Goal: Transaction & Acquisition: Purchase product/service

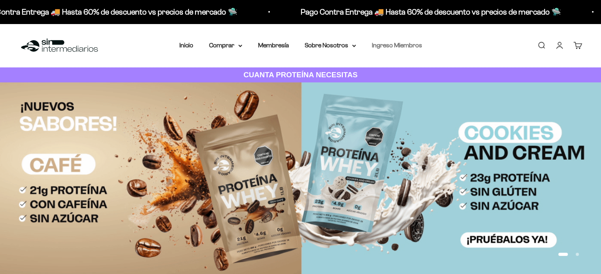
click at [402, 45] on link "Ingreso Miembros" at bounding box center [397, 45] width 50 height 7
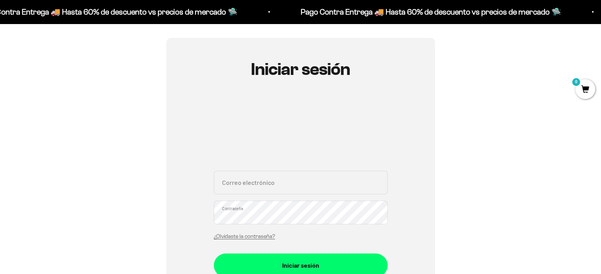
scroll to position [158, 0]
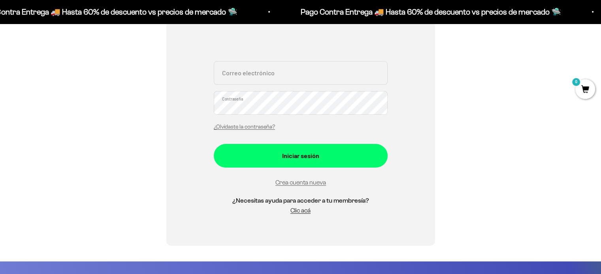
type input "bti4.cv@gmail.com"
click at [286, 167] on form "bti4.cv@gmail.com Correo electrónico Contraseña ¿Olvidaste la contraseña? Inici…" at bounding box center [301, 124] width 174 height 127
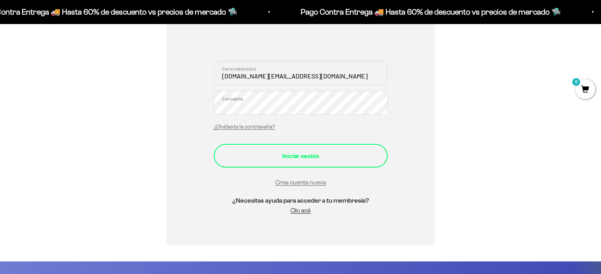
click at [285, 158] on div "Iniciar sesión" at bounding box center [300, 156] width 142 height 10
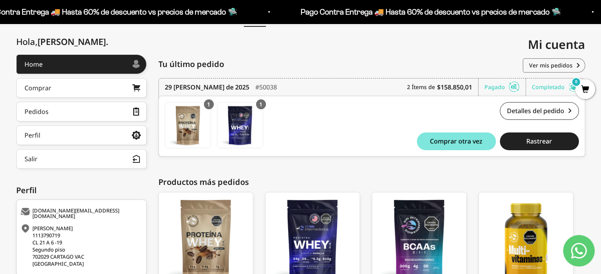
scroll to position [76, 0]
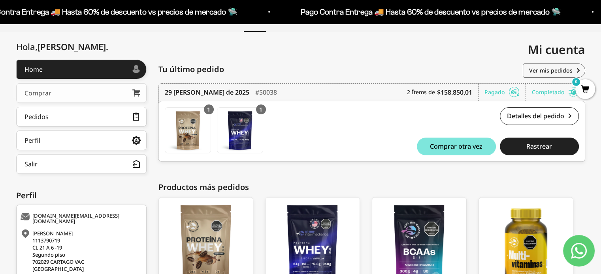
click at [124, 96] on link "Comprar" at bounding box center [81, 93] width 130 height 20
click at [382, 39] on div "Mi cuenta bti4.cv@gmail.com" at bounding box center [442, 50] width 284 height 36
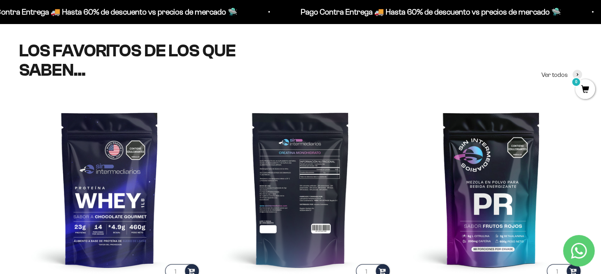
scroll to position [393, 0]
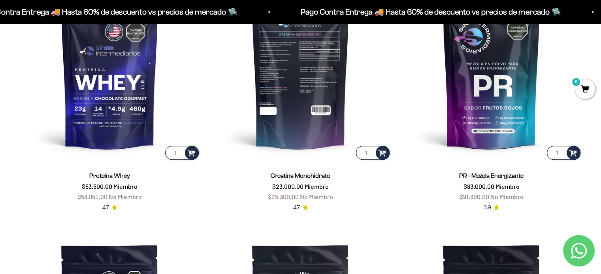
drag, startPoint x: 380, startPoint y: 153, endPoint x: 368, endPoint y: 152, distance: 11.9
click at [380, 153] on span at bounding box center [382, 152] width 8 height 9
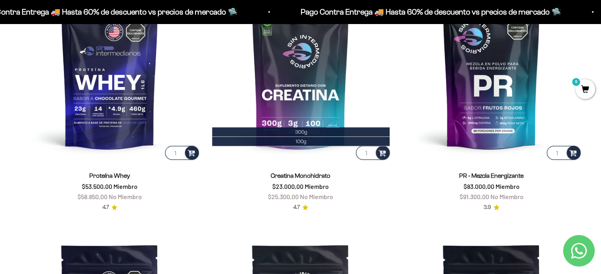
click at [210, 213] on product-list "1 Proteína Whey $53.500,00 Miembro $58.850,00 No Miembro 4.7 1 300g 100g Creati…" at bounding box center [300, 221] width 563 height 483
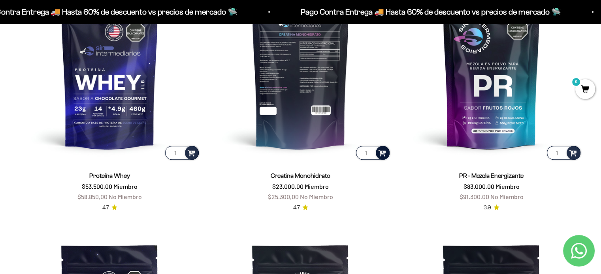
click at [384, 154] on span at bounding box center [382, 152] width 8 height 9
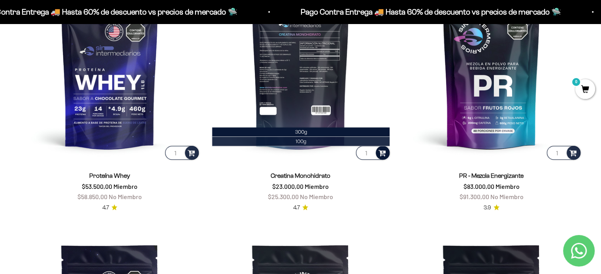
click at [306, 140] on span "100g" at bounding box center [300, 142] width 11 height 6
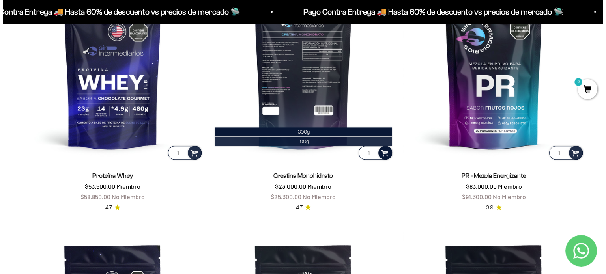
scroll to position [395, 0]
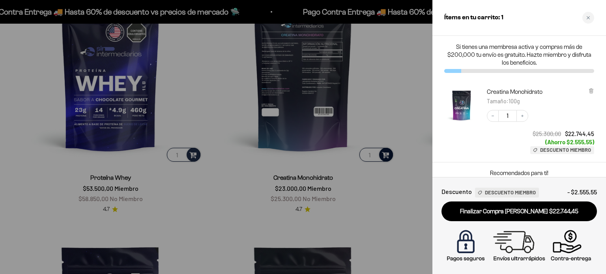
click at [593, 90] on icon at bounding box center [592, 91] width 6 height 6
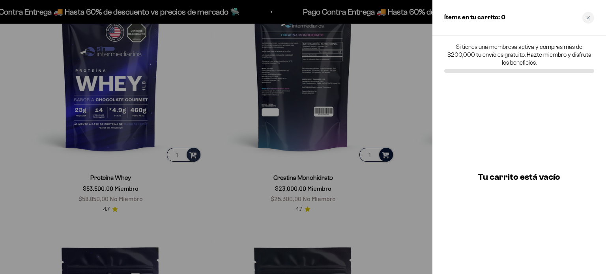
click at [346, 161] on div at bounding box center [303, 137] width 606 height 274
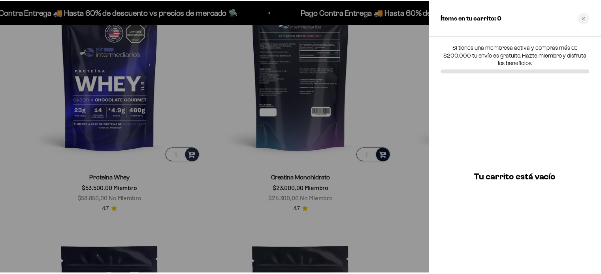
scroll to position [393, 0]
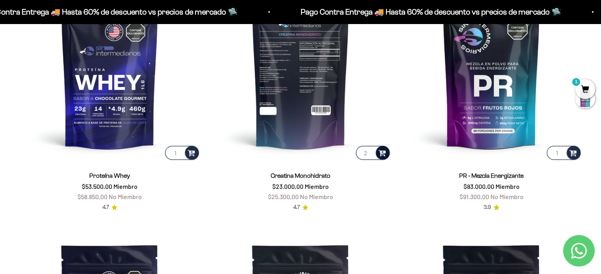
click at [371, 150] on input "2" at bounding box center [373, 153] width 34 height 14
click at [371, 157] on input "2" at bounding box center [373, 153] width 34 height 14
type input "1"
click at [368, 154] on input "1" at bounding box center [373, 153] width 34 height 14
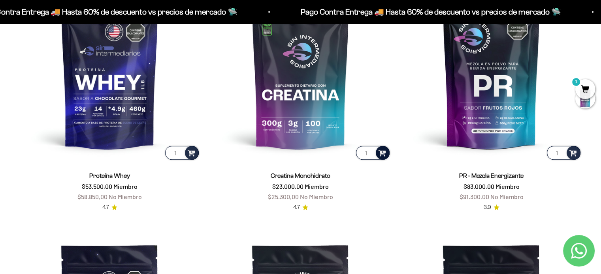
click at [297, 200] on price-list "$23.000,00 Miembro $25.300,00 No Miembro" at bounding box center [300, 192] width 65 height 20
click at [382, 154] on span at bounding box center [382, 152] width 8 height 9
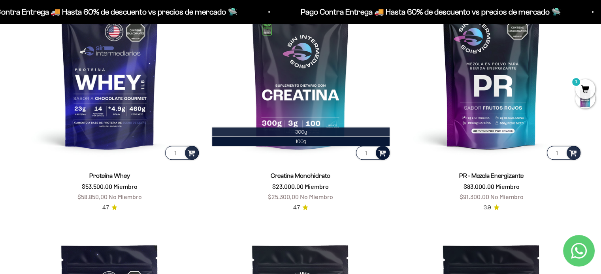
click at [311, 133] on li "300g" at bounding box center [300, 132] width 177 height 9
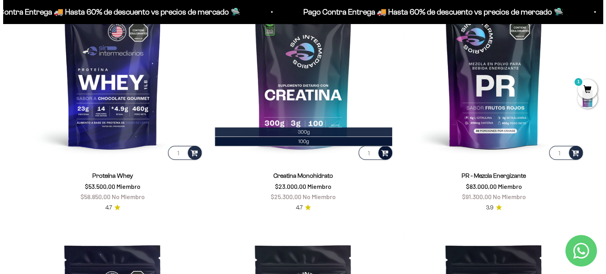
scroll to position [395, 0]
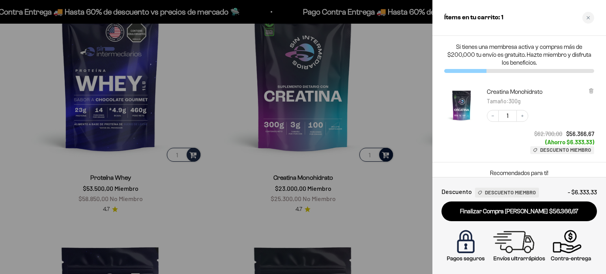
click at [245, 188] on div at bounding box center [303, 137] width 606 height 274
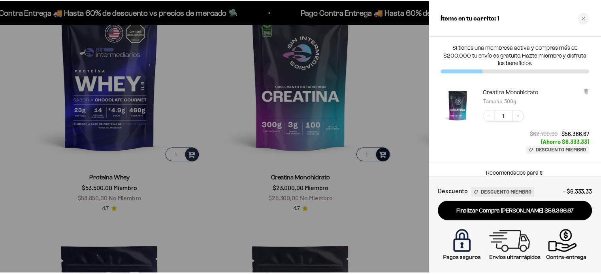
scroll to position [393, 0]
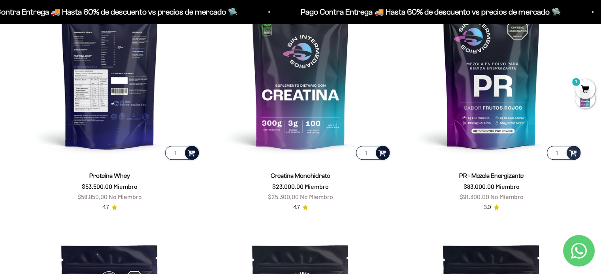
click at [191, 151] on span at bounding box center [192, 152] width 8 height 9
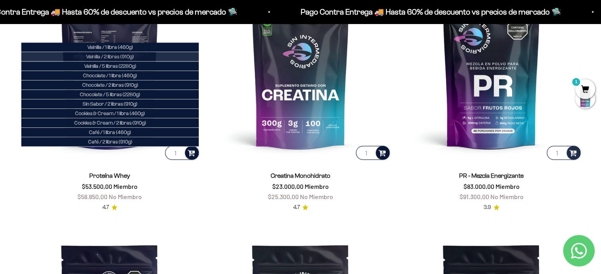
click at [125, 54] on span "Vainilla / 2 libras (910g)" at bounding box center [110, 57] width 48 height 6
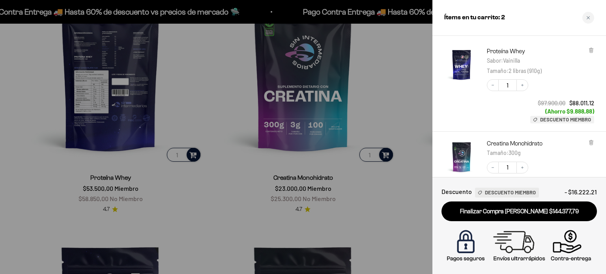
scroll to position [118, 0]
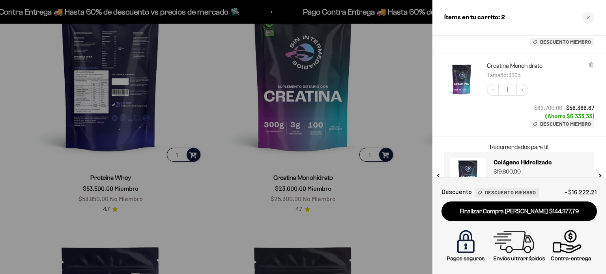
click at [210, 199] on div at bounding box center [303, 137] width 606 height 274
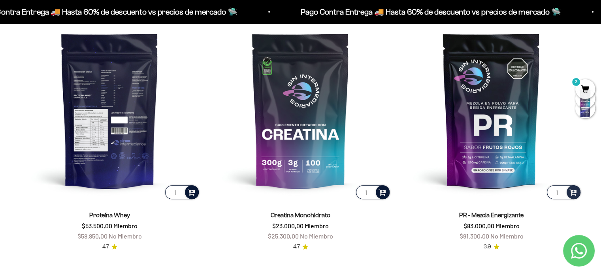
scroll to position [156, 0]
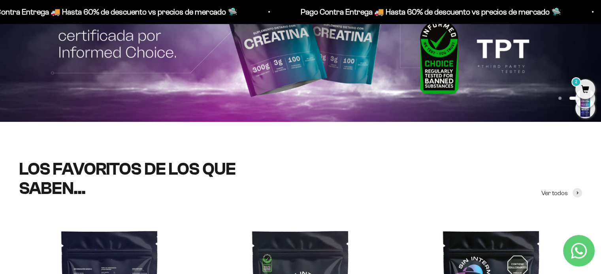
click at [586, 88] on span "2" at bounding box center [585, 89] width 20 height 20
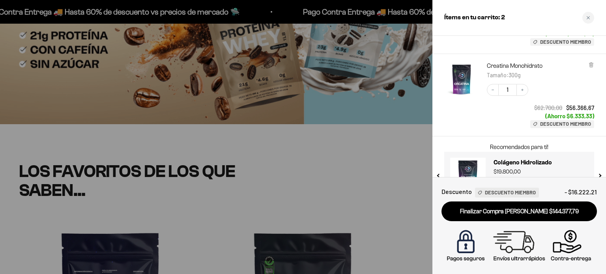
click at [338, 173] on div at bounding box center [303, 137] width 606 height 274
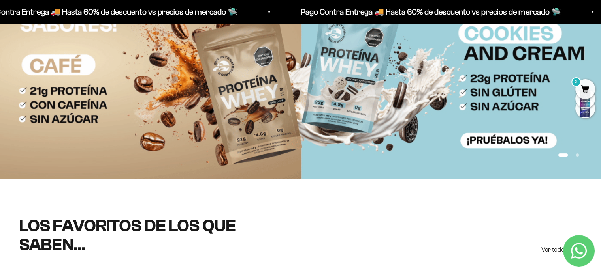
scroll to position [0, 0]
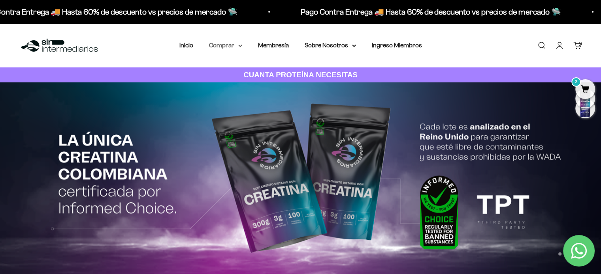
click at [224, 43] on summary "Comprar" at bounding box center [225, 45] width 33 height 10
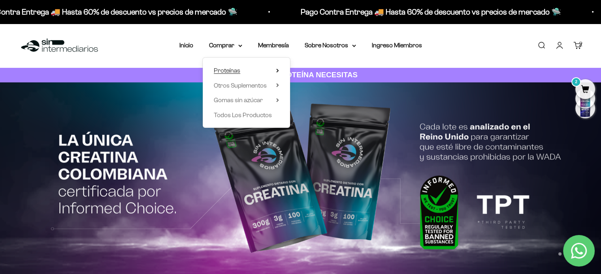
click at [238, 69] on span "Proteínas" at bounding box center [227, 70] width 26 height 7
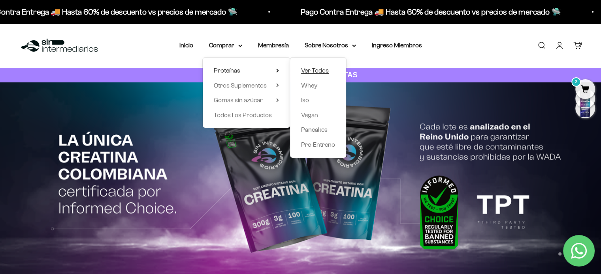
click at [321, 72] on span "Ver Todos" at bounding box center [315, 70] width 28 height 7
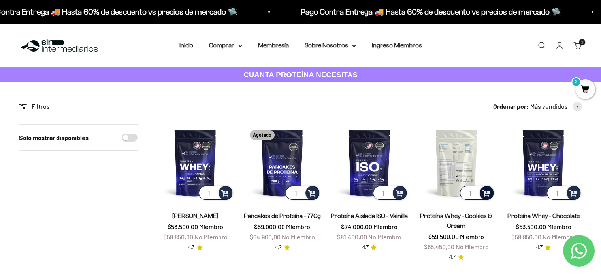
click at [488, 193] on span at bounding box center [486, 192] width 8 height 9
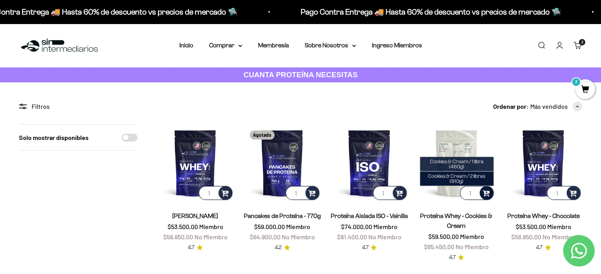
click at [474, 163] on span "Cookies & Cream / 1 libra (460g)" at bounding box center [457, 164] width 54 height 11
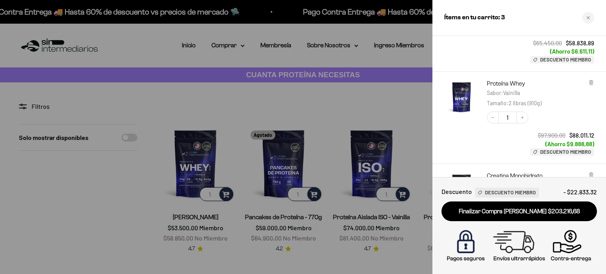
scroll to position [66, 0]
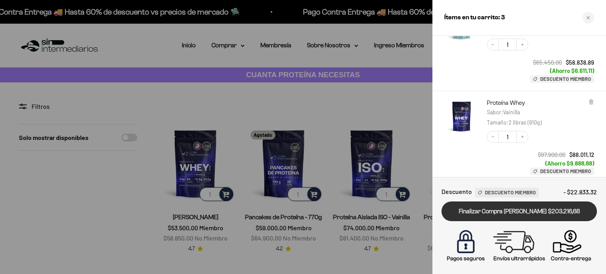
click at [528, 217] on link "Finalizar Compra Segura $203.216,68" at bounding box center [520, 212] width 156 height 20
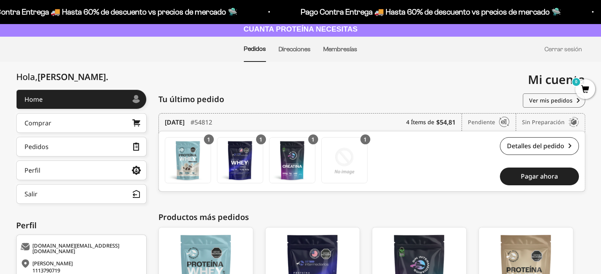
scroll to position [36, 0]
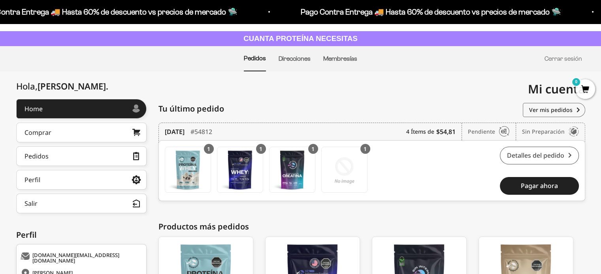
click at [514, 151] on link "Detalles del pedido" at bounding box center [538, 156] width 79 height 18
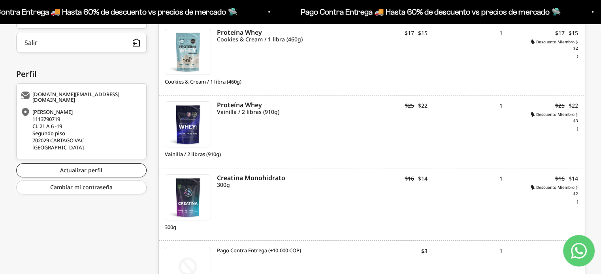
scroll to position [39, 0]
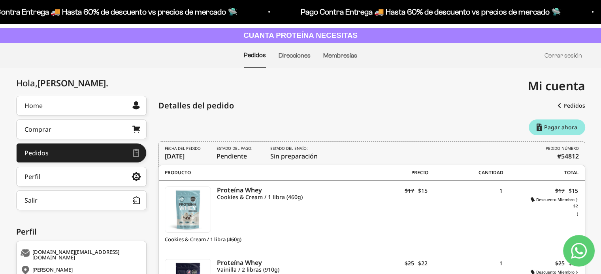
click at [571, 130] on link "Pagar ahora" at bounding box center [556, 128] width 56 height 16
